Goal: Task Accomplishment & Management: Complete application form

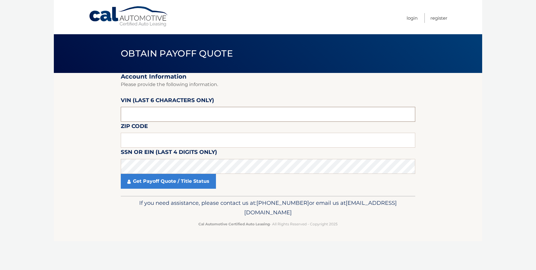
click at [153, 117] on input "text" at bounding box center [268, 114] width 294 height 15
drag, startPoint x: 150, startPoint y: 115, endPoint x: 122, endPoint y: 108, distance: 29.0
click at [88, 115] on section "Account Information Please provide the following information. [PERSON_NAME] (la…" at bounding box center [268, 134] width 428 height 123
type input "4S4BTG"
click at [96, 127] on section "Account Information Please provide the following information. [PERSON_NAME] (la…" at bounding box center [268, 134] width 428 height 123
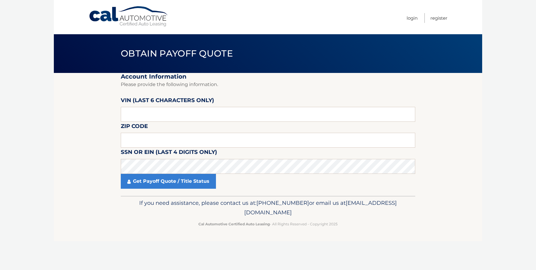
click at [92, 123] on section "Account Information Please provide the following information. [PERSON_NAME] (la…" at bounding box center [268, 134] width 428 height 123
click at [144, 114] on input "text" at bounding box center [268, 114] width 294 height 15
click at [150, 136] on input "text" at bounding box center [268, 140] width 294 height 15
click at [137, 141] on input "text" at bounding box center [268, 140] width 294 height 15
type input "33919"
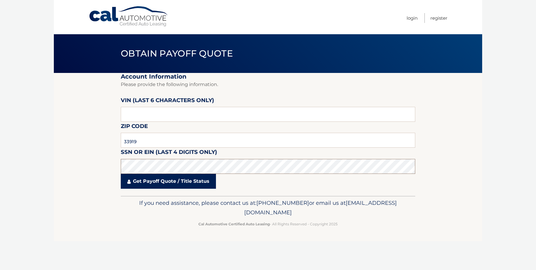
click button "For Originating Dealer" at bounding box center [0, 0] width 0 height 0
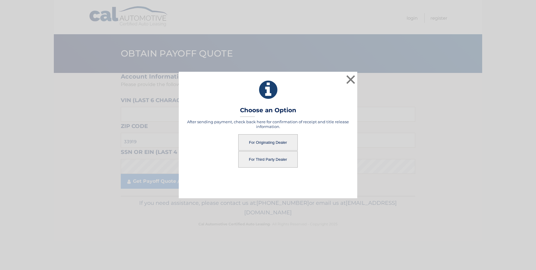
click at [261, 142] on button "For Originating Dealer" at bounding box center [267, 142] width 59 height 16
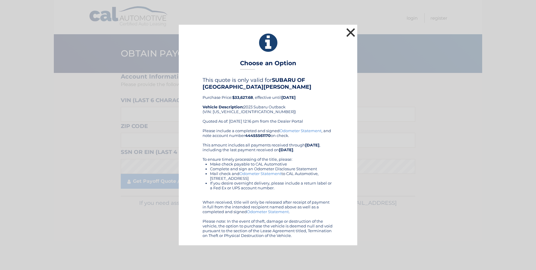
click at [351, 32] on button "×" at bounding box center [351, 32] width 12 height 12
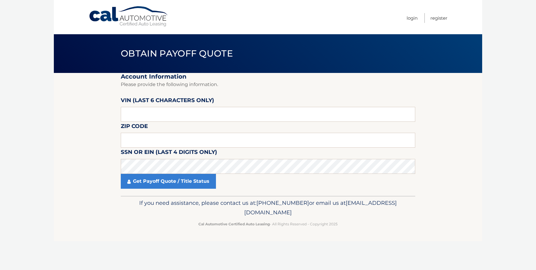
click at [62, 143] on section "Account Information Please provide the following information. [PERSON_NAME] (la…" at bounding box center [268, 134] width 428 height 123
